Goal: Check status: Check status

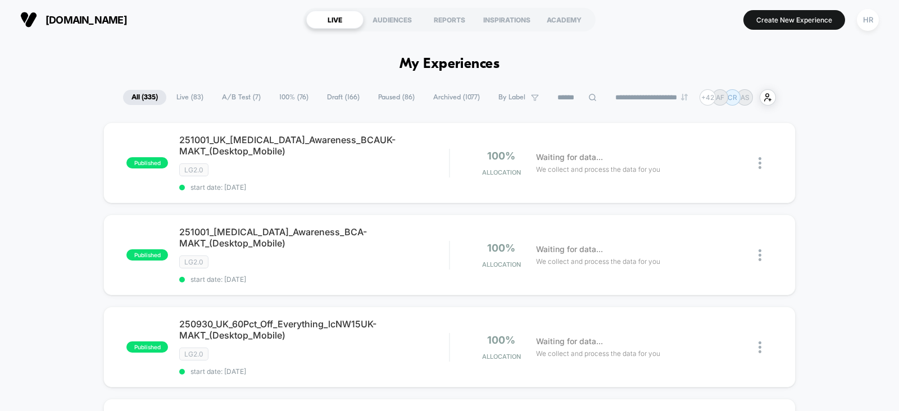
click at [238, 96] on span "A/B Test ( 7 )" at bounding box center [242, 97] width 56 height 15
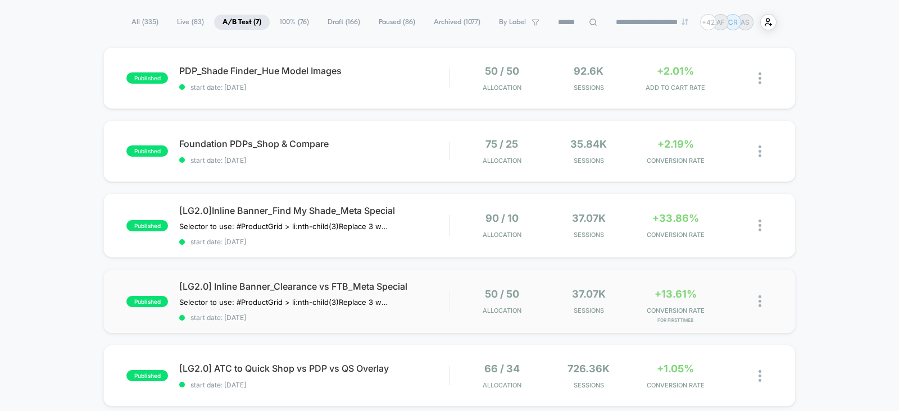
scroll to position [76, 0]
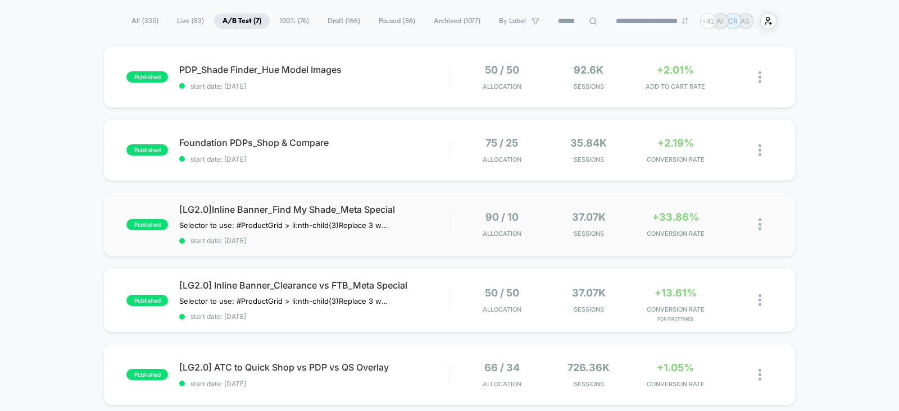
click at [471, 227] on div "90 / 10 Allocation" at bounding box center [501, 224] width 81 height 26
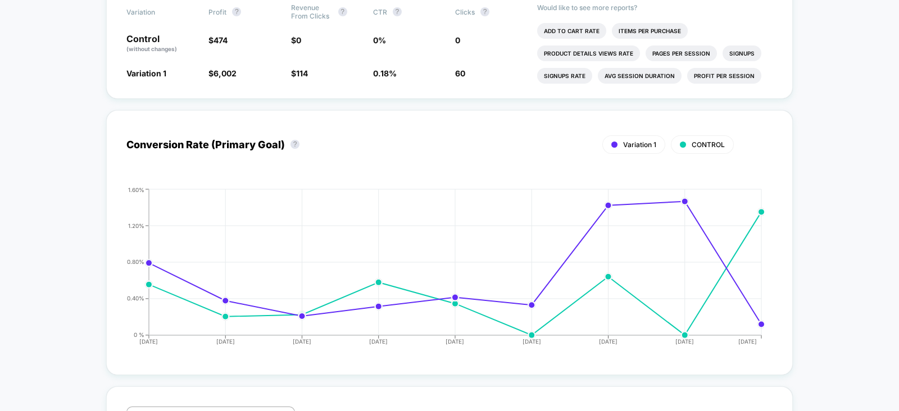
scroll to position [205, 0]
